Goal: Information Seeking & Learning: Learn about a topic

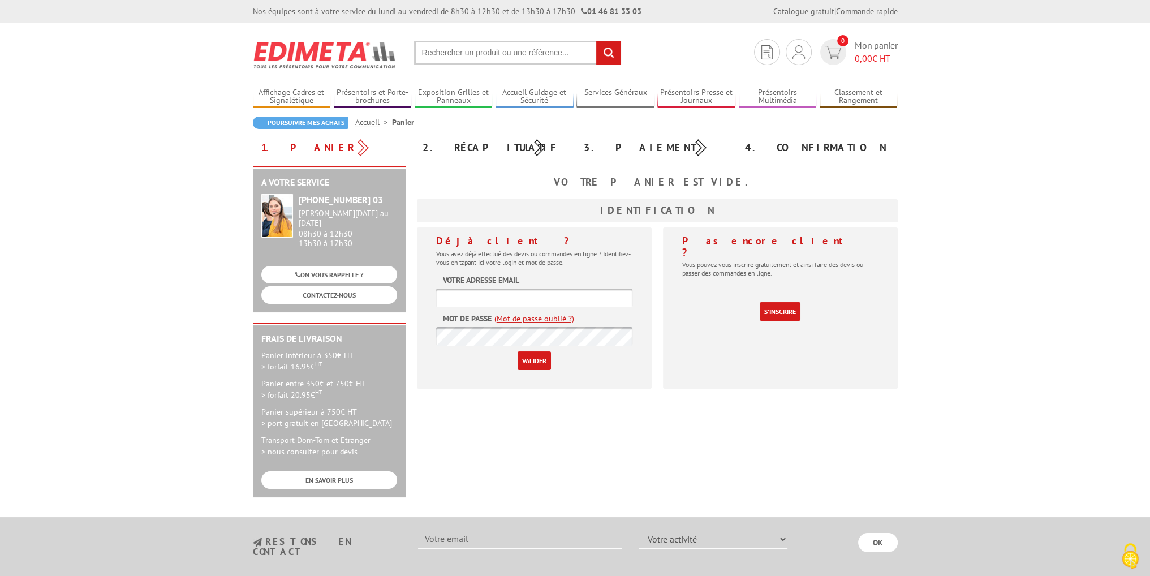
click at [541, 299] on input "text" at bounding box center [534, 297] width 196 height 19
type input "[EMAIL_ADDRESS][DOMAIN_NAME]"
click at [518, 351] on input "Valider" at bounding box center [534, 360] width 33 height 19
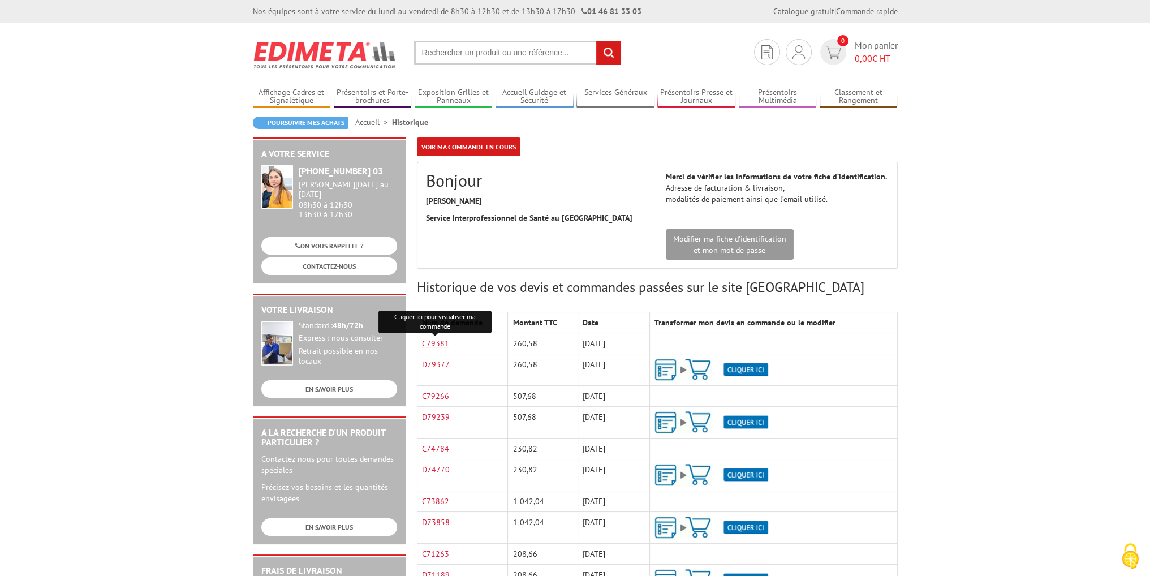
click at [425, 346] on link "C79381" at bounding box center [435, 343] width 27 height 10
click at [493, 48] on input "text" at bounding box center [517, 53] width 207 height 24
paste input "LAQUE SIGNALéTIQUE CRISTALSIGN® 300 X 420 X 30 MM"
drag, startPoint x: 521, startPoint y: 48, endPoint x: 627, endPoint y: 50, distance: 106.4
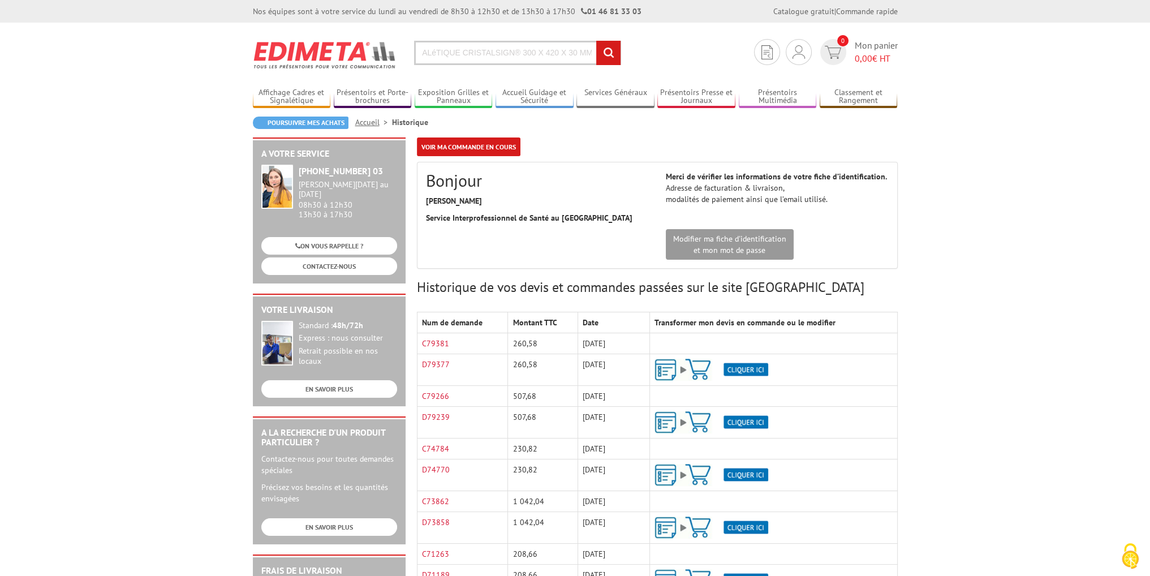
click at [627, 50] on section "Mon compte Mes devis & commandes Déconnexion 0 Mon panier 0,00 € HT LAQUE SIGNA…" at bounding box center [575, 49] width 645 height 53
click at [423, 48] on input "LAQUE SIGNALéTIQUE CRISTALSIGN®" at bounding box center [517, 53] width 207 height 24
type input "PLAQUE SIGNALéTIQUE CRISTALSIGN®"
click at [596, 41] on input "rechercher" at bounding box center [608, 53] width 24 height 24
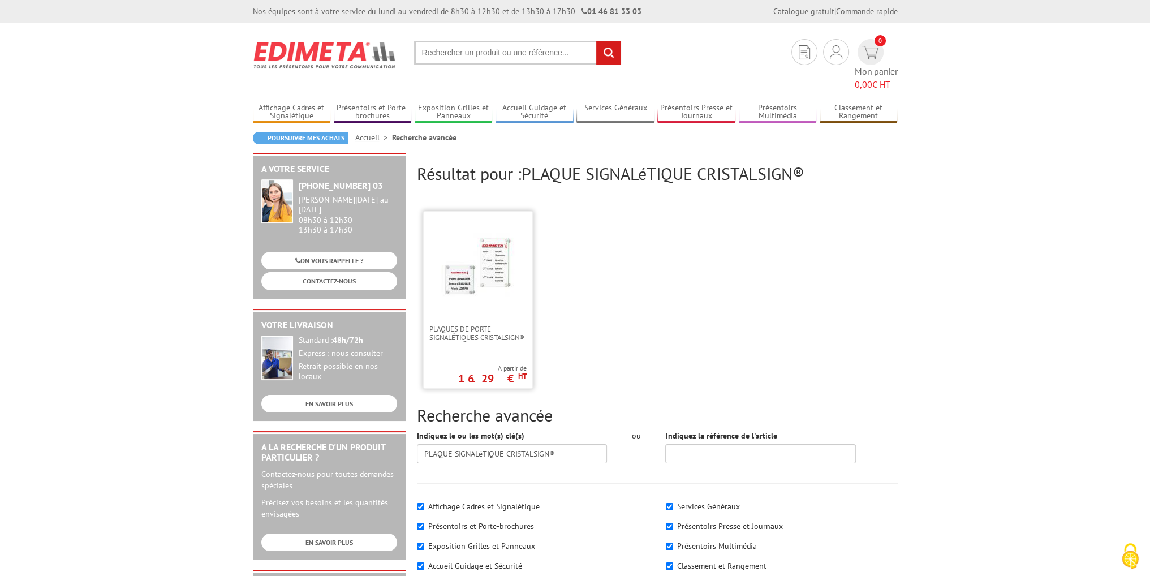
click at [458, 262] on img at bounding box center [478, 266] width 74 height 74
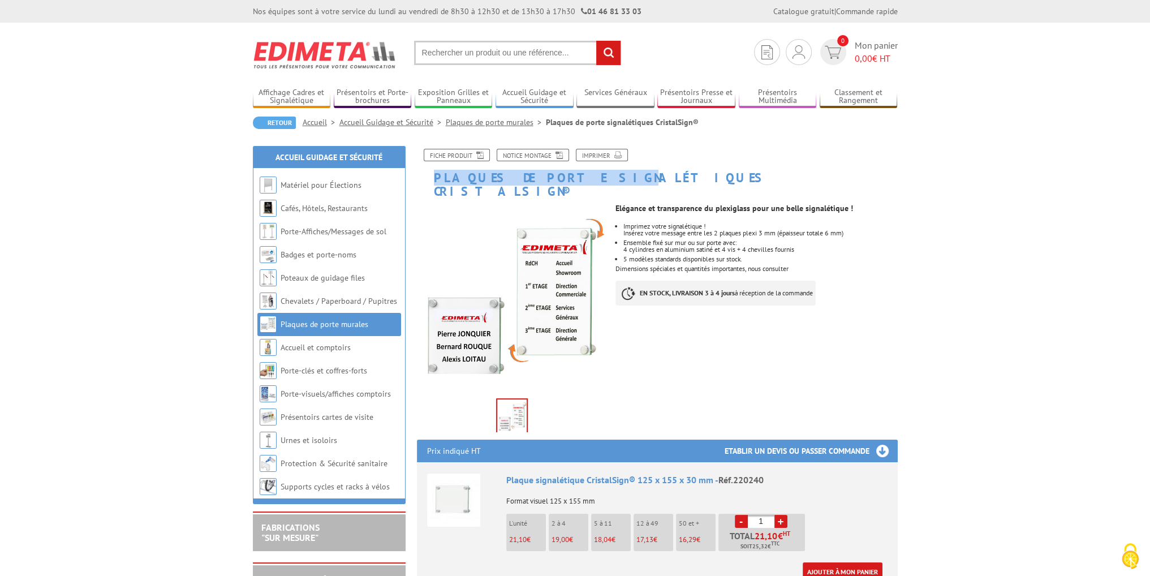
drag, startPoint x: 434, startPoint y: 181, endPoint x: 566, endPoint y: 179, distance: 131.2
click at [566, 179] on h1 "Plaques de porte signalétiques CristalSign®" at bounding box center [657, 173] width 498 height 49
drag, startPoint x: 715, startPoint y: 222, endPoint x: 781, endPoint y: 218, distance: 65.7
click at [781, 230] on p "Insérez votre message entre les 2 plaques plexi 3 mm (épaisseur totale 6 mm)" at bounding box center [760, 233] width 274 height 7
copy p "2 plaques plexi 3 mm"
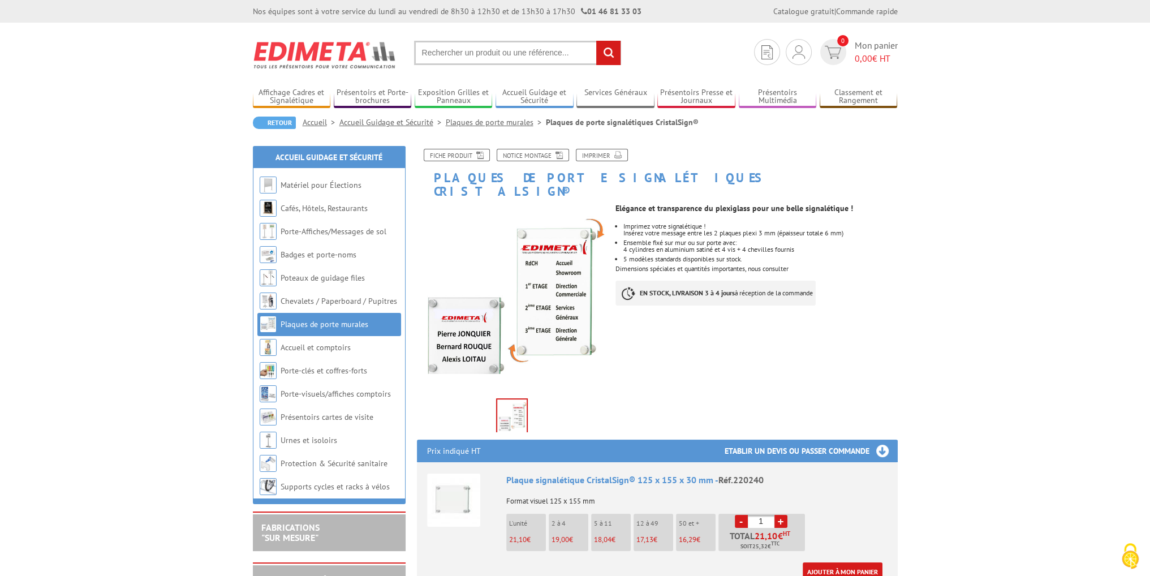
click at [432, 53] on input "text" at bounding box center [517, 53] width 207 height 24
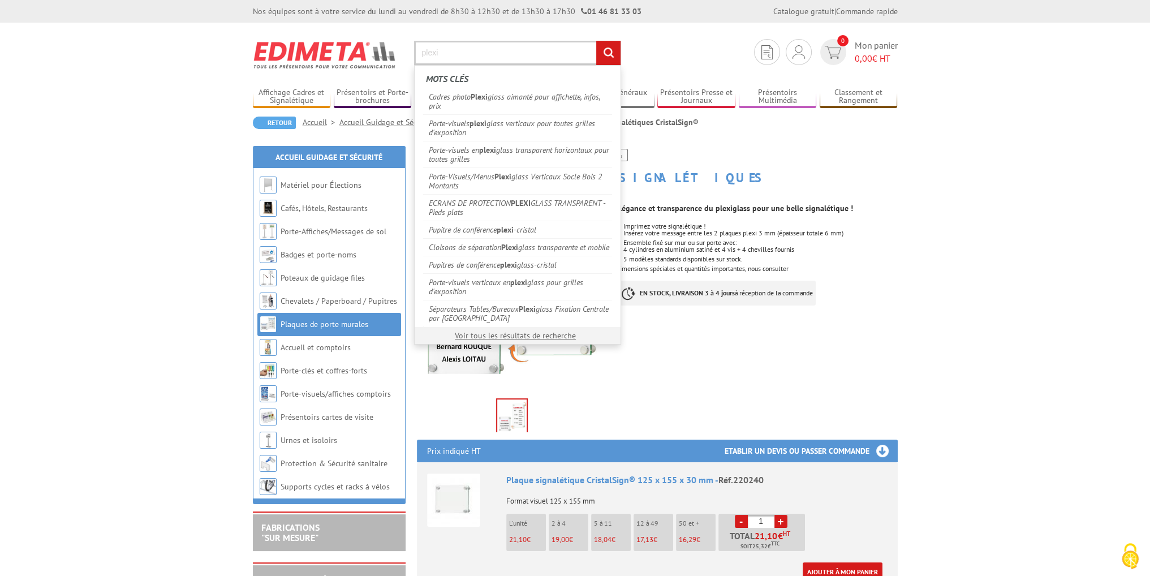
type input "plexi"
click at [596, 41] on input "rechercher" at bounding box center [608, 53] width 24 height 24
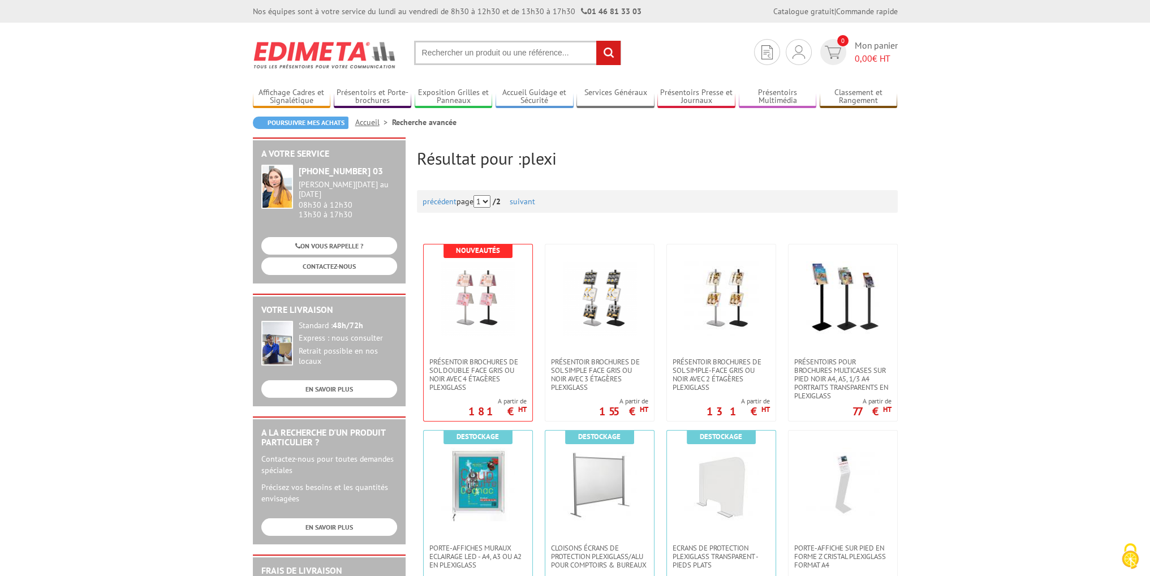
click at [450, 57] on input "text" at bounding box center [517, 53] width 207 height 24
type input "plaque plexi"
click at [596, 41] on input "rechercher" at bounding box center [608, 53] width 24 height 24
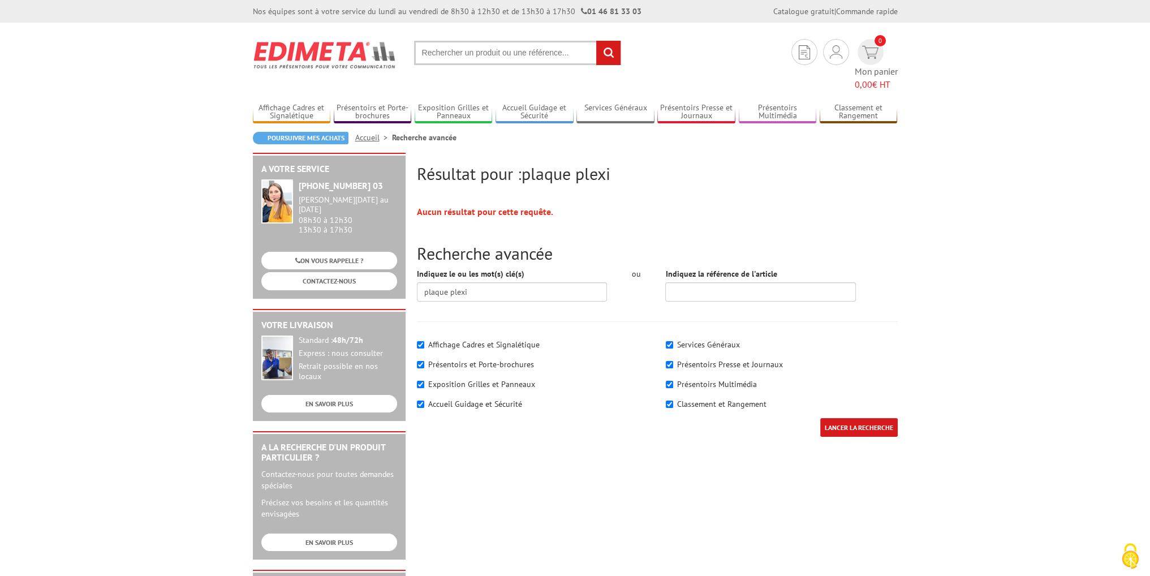
click at [450, 57] on input "text" at bounding box center [517, 53] width 207 height 24
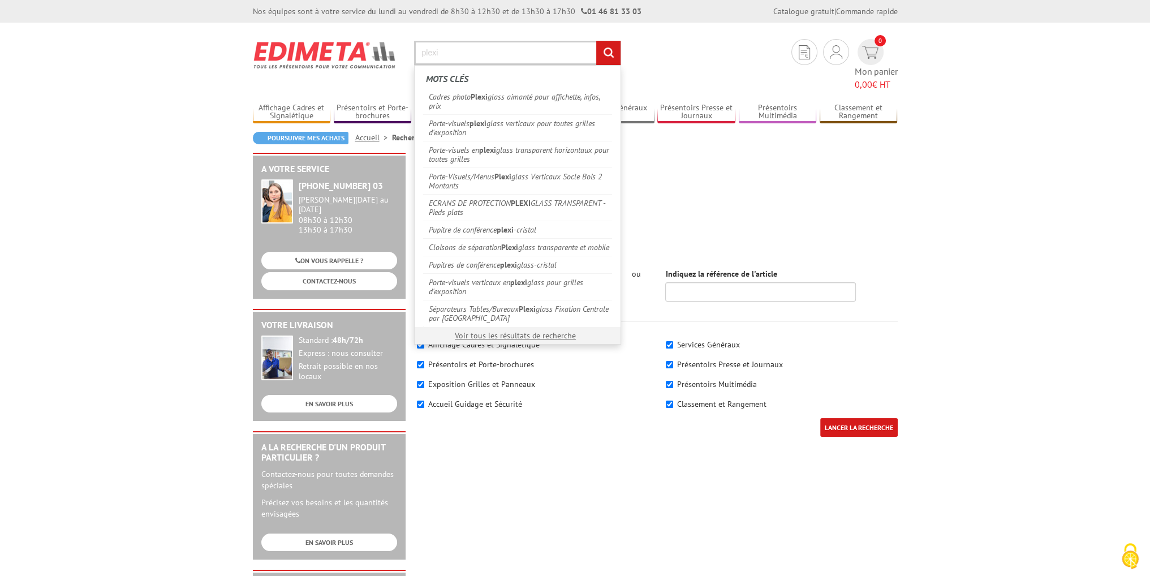
type input "plexi"
click at [596, 41] on input "rechercher" at bounding box center [608, 53] width 24 height 24
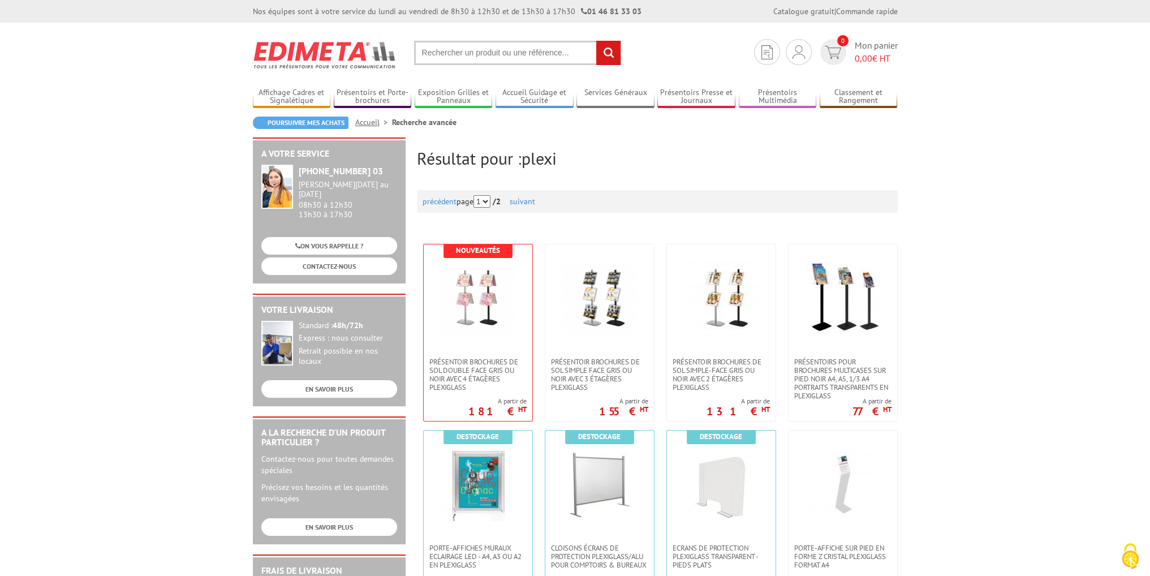
click at [475, 51] on input "text" at bounding box center [517, 53] width 207 height 24
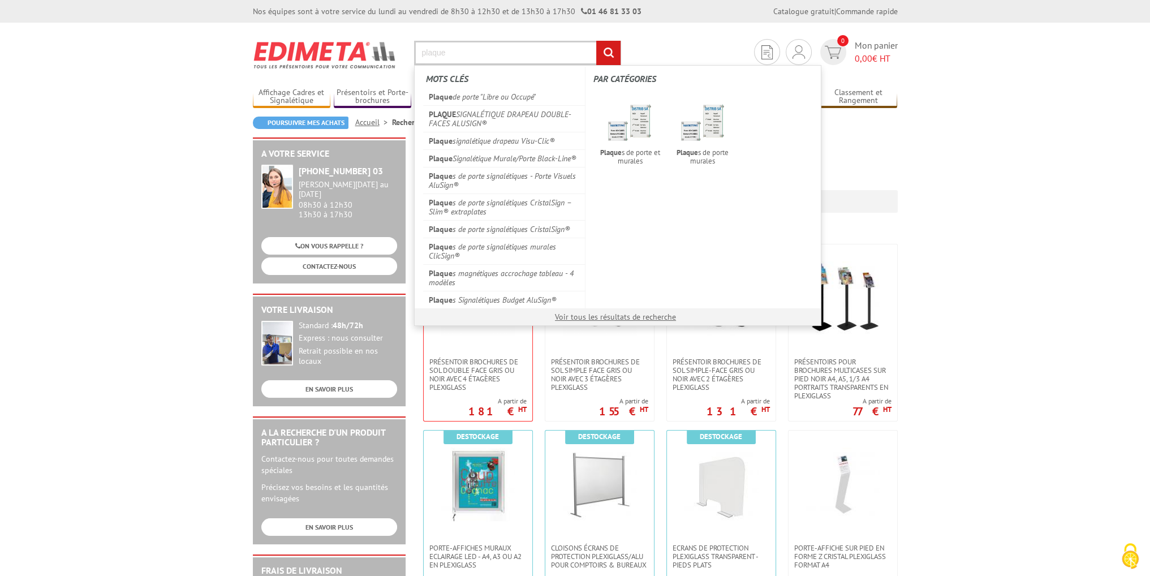
type input "plaque"
click at [596, 41] on input "rechercher" at bounding box center [608, 53] width 24 height 24
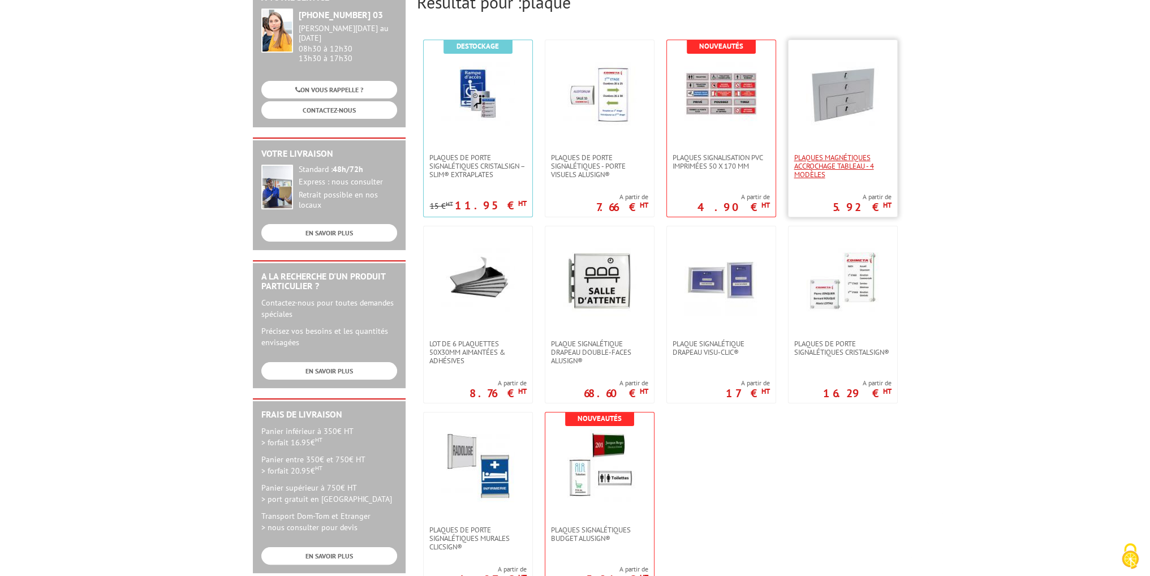
scroll to position [226, 0]
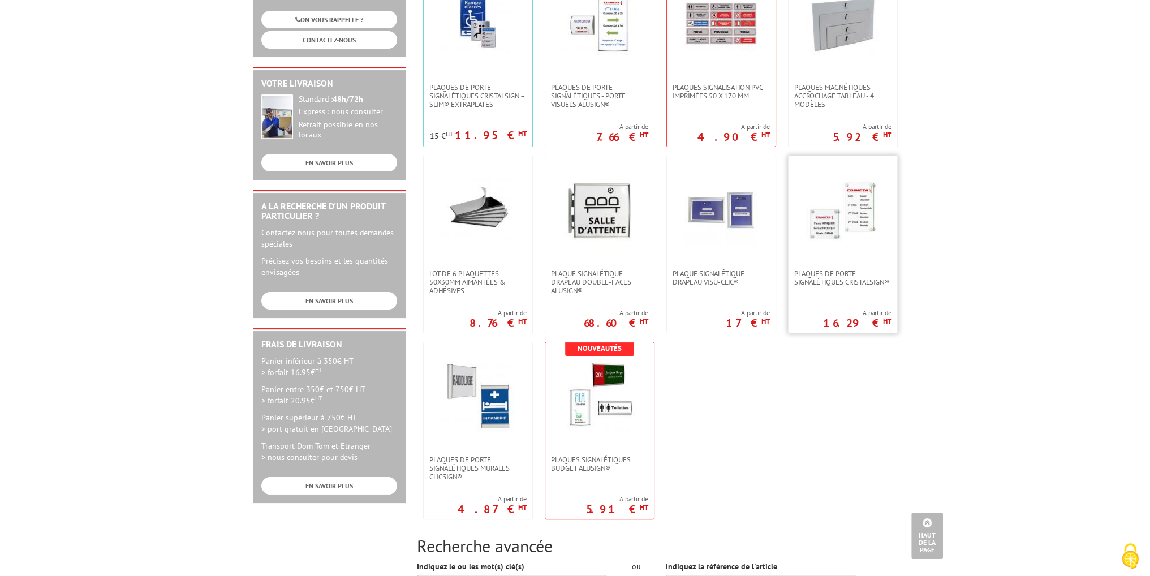
click at [871, 211] on img at bounding box center [843, 210] width 74 height 74
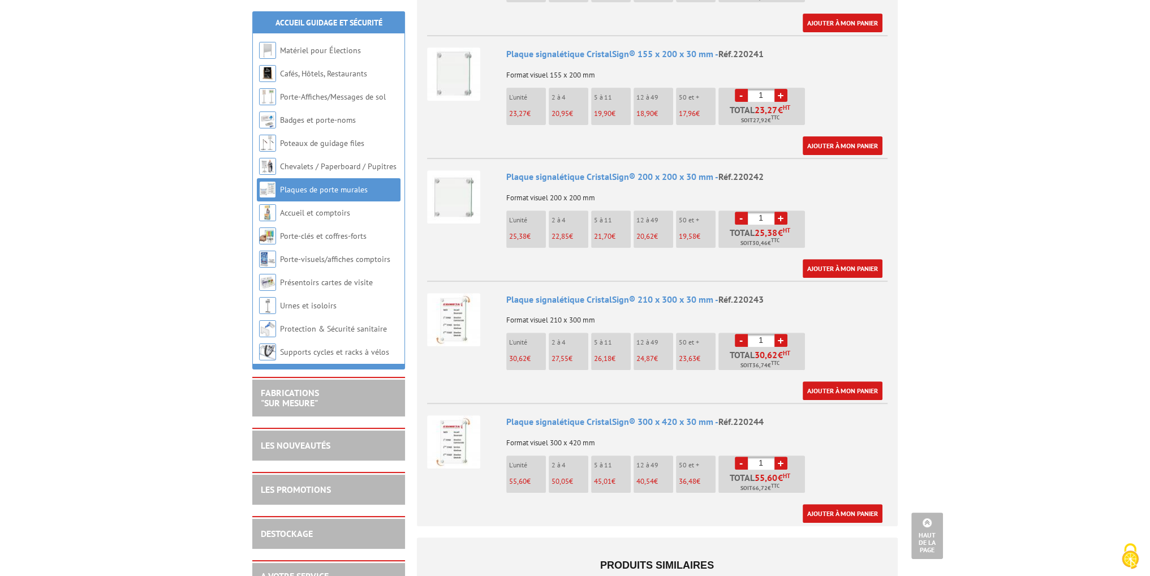
scroll to position [622, 0]
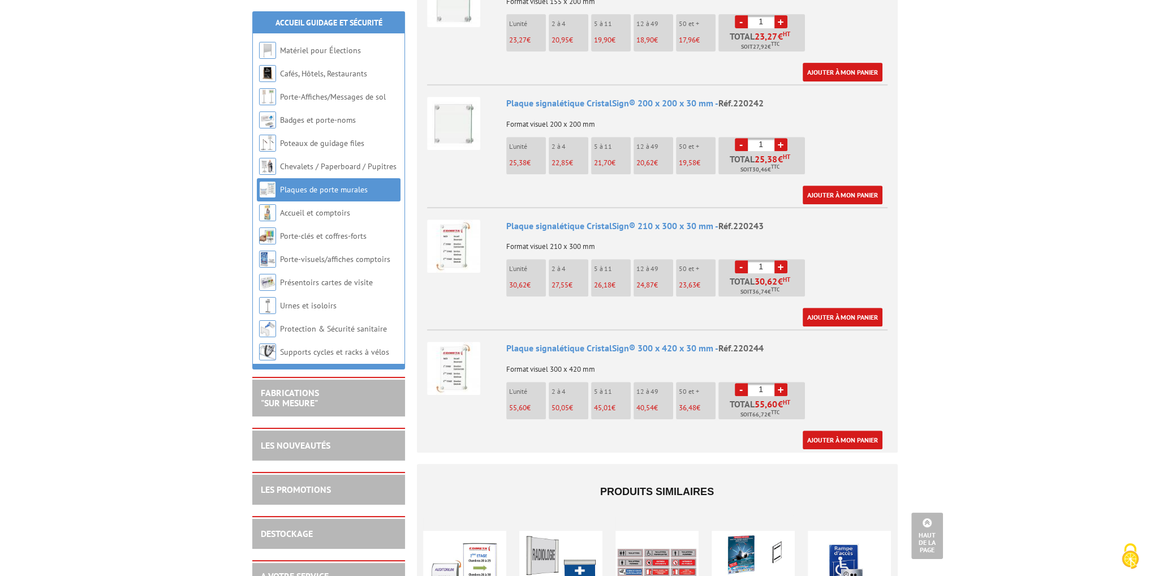
click at [466, 351] on img at bounding box center [453, 368] width 53 height 53
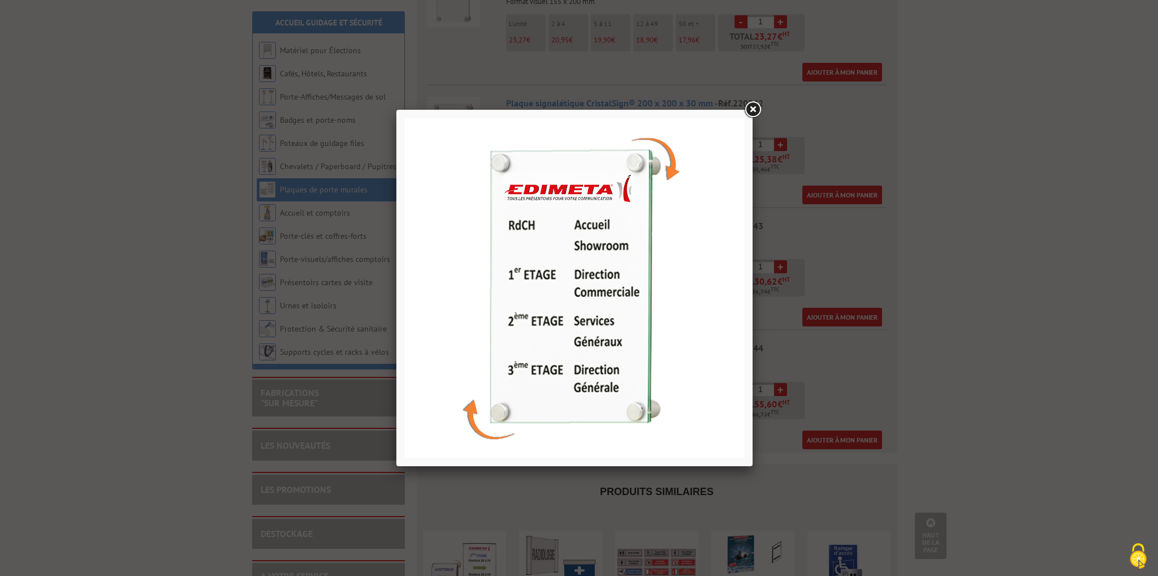
click at [753, 106] on link at bounding box center [753, 110] width 20 height 20
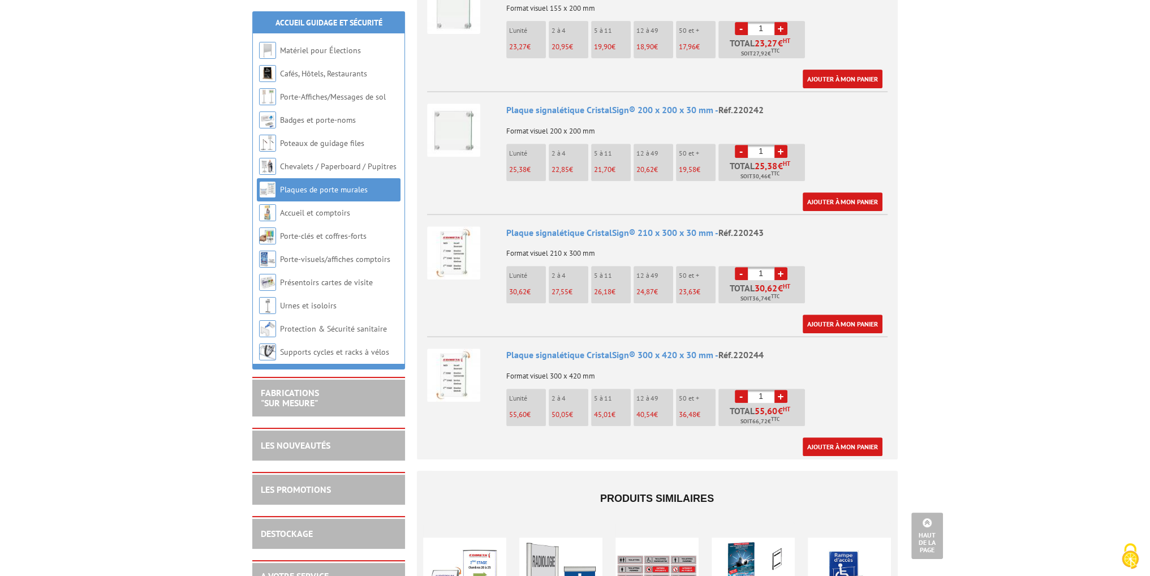
scroll to position [509, 0]
